Goal: Unclear

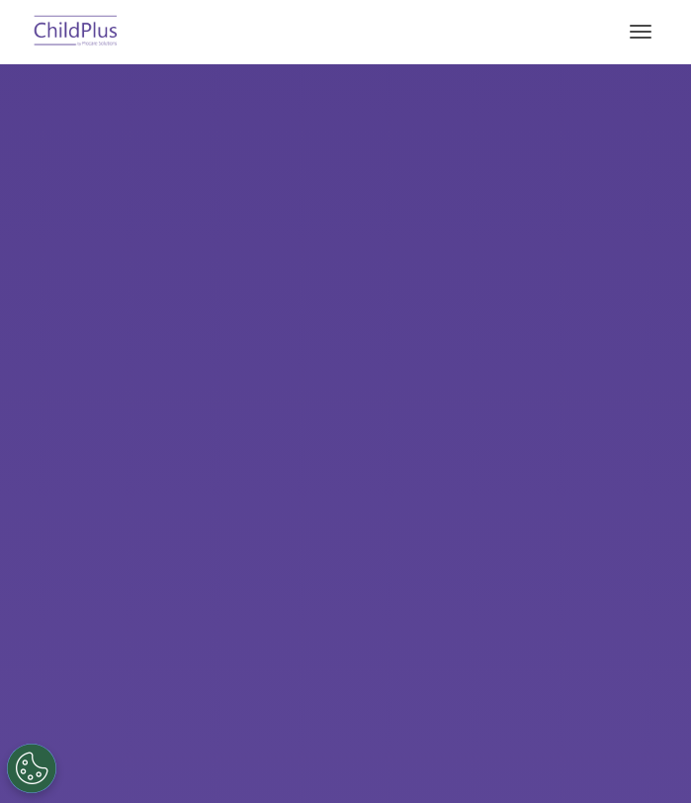
select select "MEDIUM"
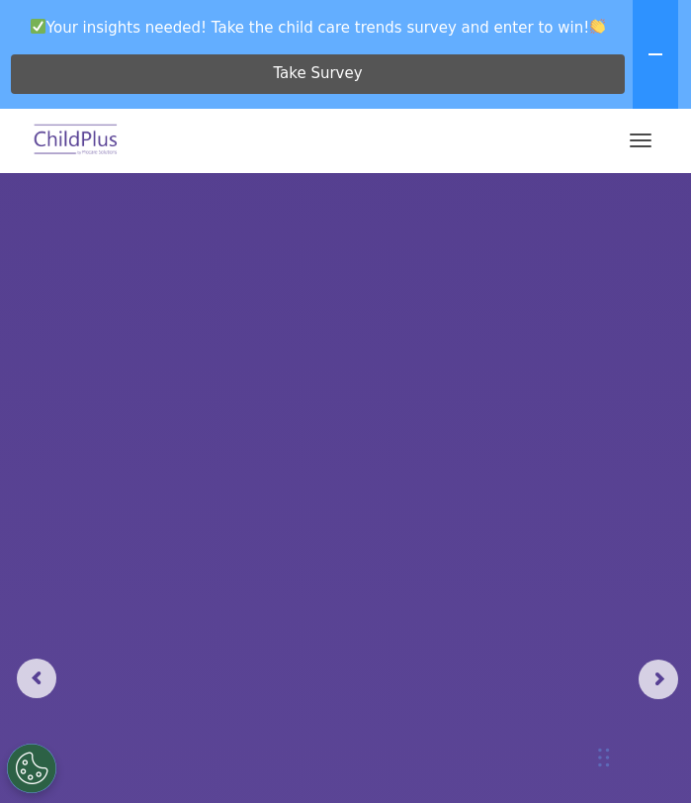
click at [631, 142] on button "button" at bounding box center [641, 141] width 42 height 32
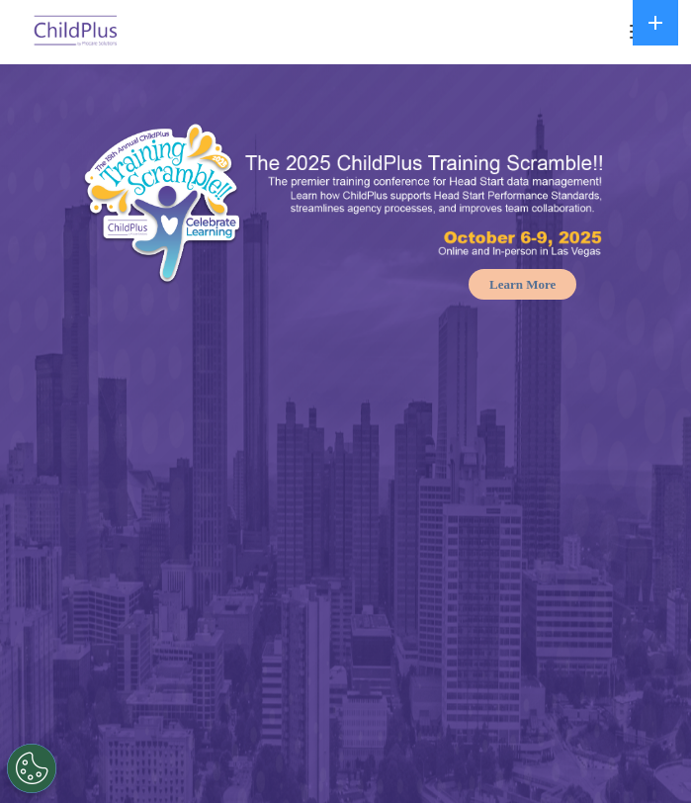
select select "MEDIUM"
